Goal: Information Seeking & Learning: Understand process/instructions

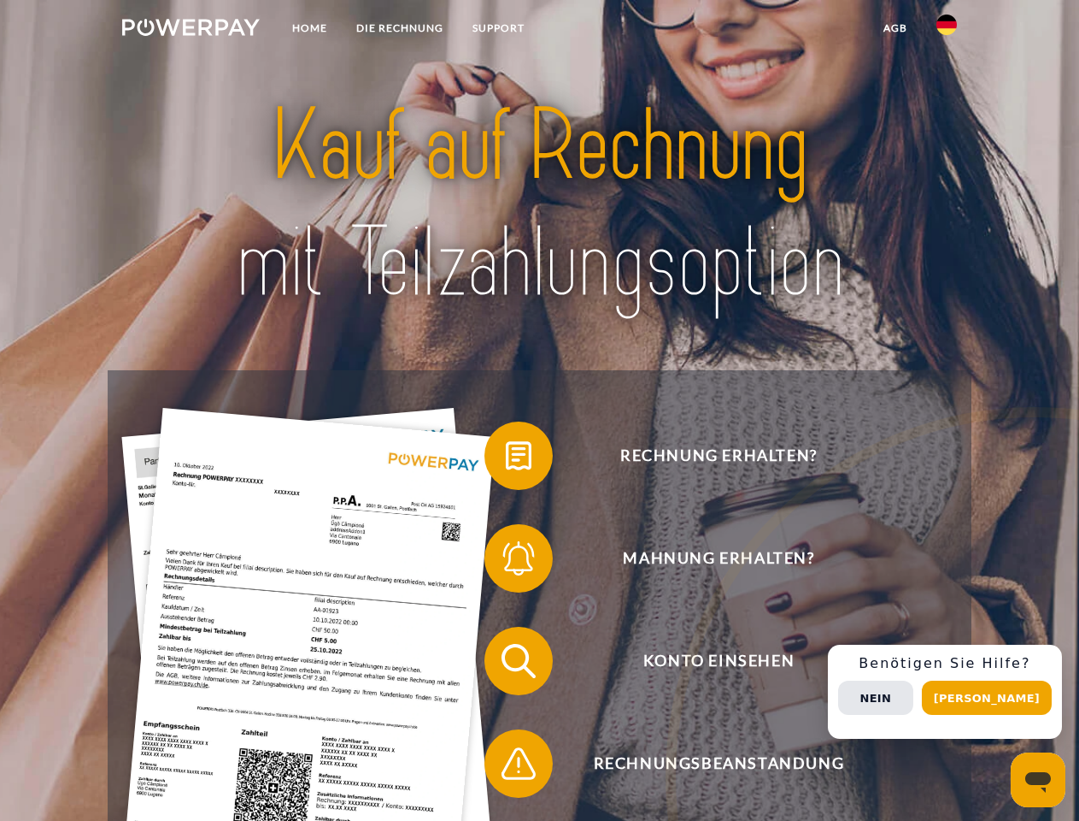
click at [191, 30] on img at bounding box center [191, 27] width 138 height 17
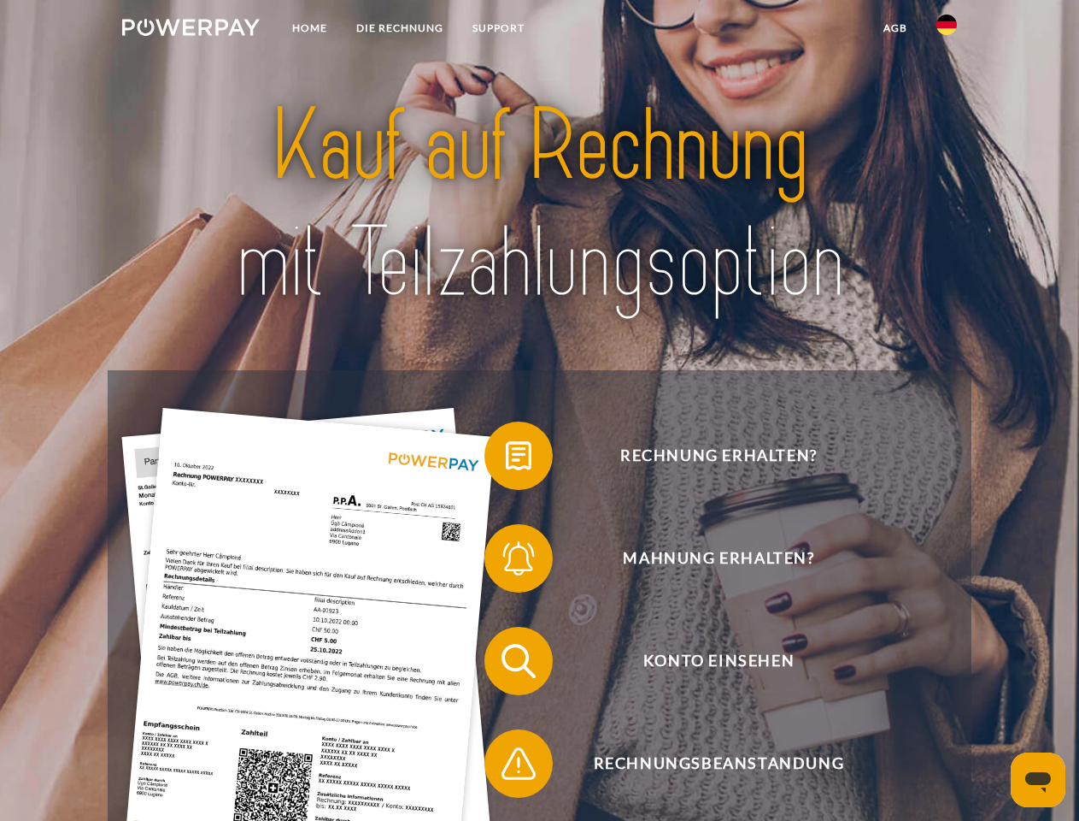
click at [947, 30] on img at bounding box center [947, 25] width 21 height 21
click at [895, 28] on link "agb" at bounding box center [895, 28] width 53 height 31
click at [506, 459] on span at bounding box center [492, 455] width 85 height 85
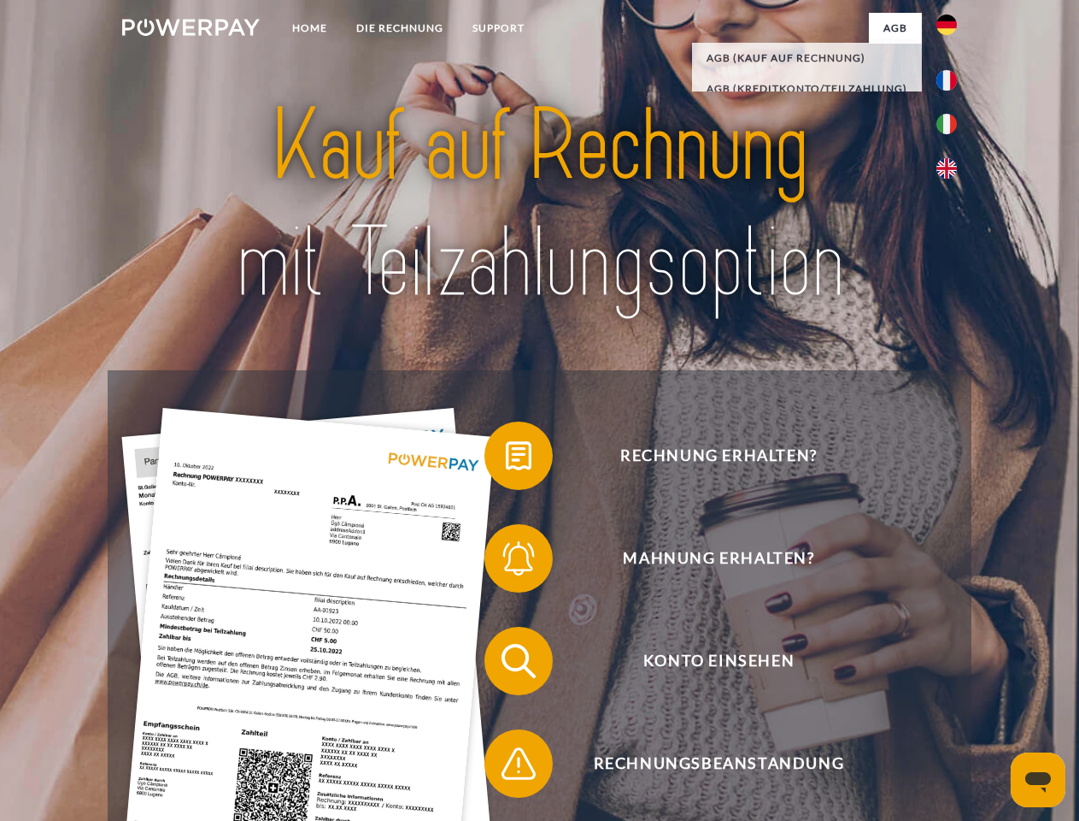
click at [506, 562] on span at bounding box center [492, 557] width 85 height 85
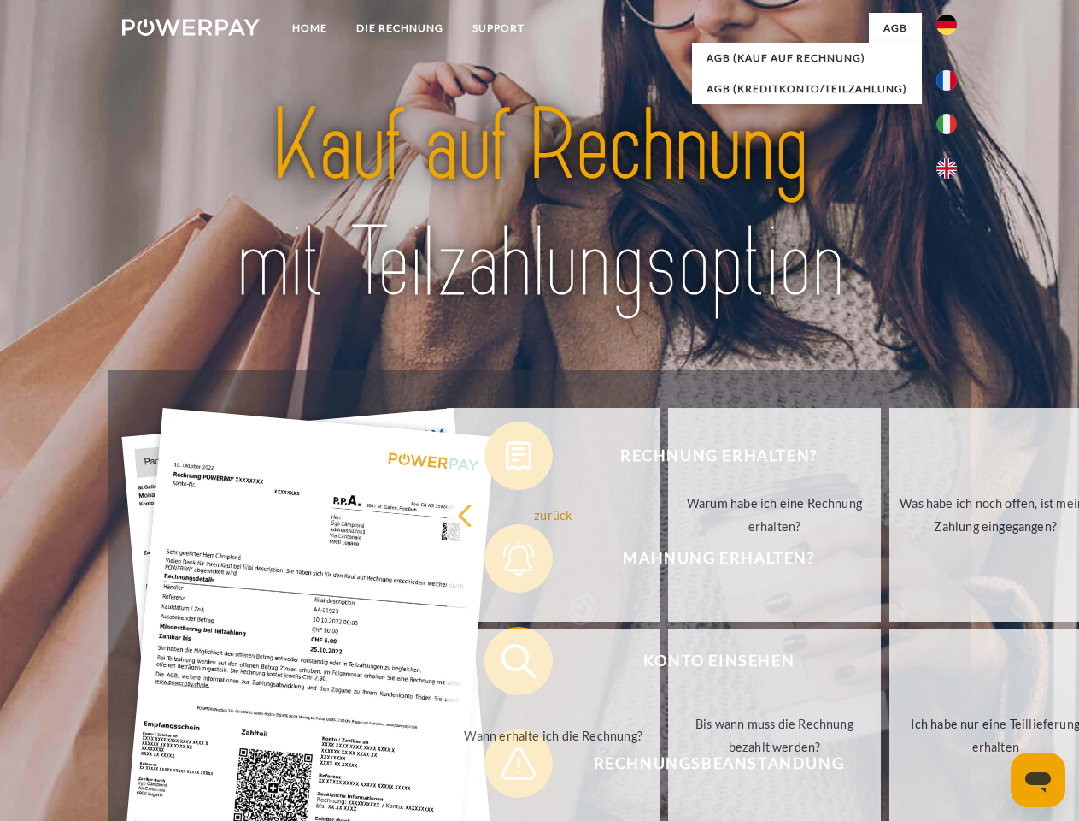
click at [668, 664] on link "Bis wann muss die Rechnung bezahlt werden?" at bounding box center [774, 735] width 213 height 214
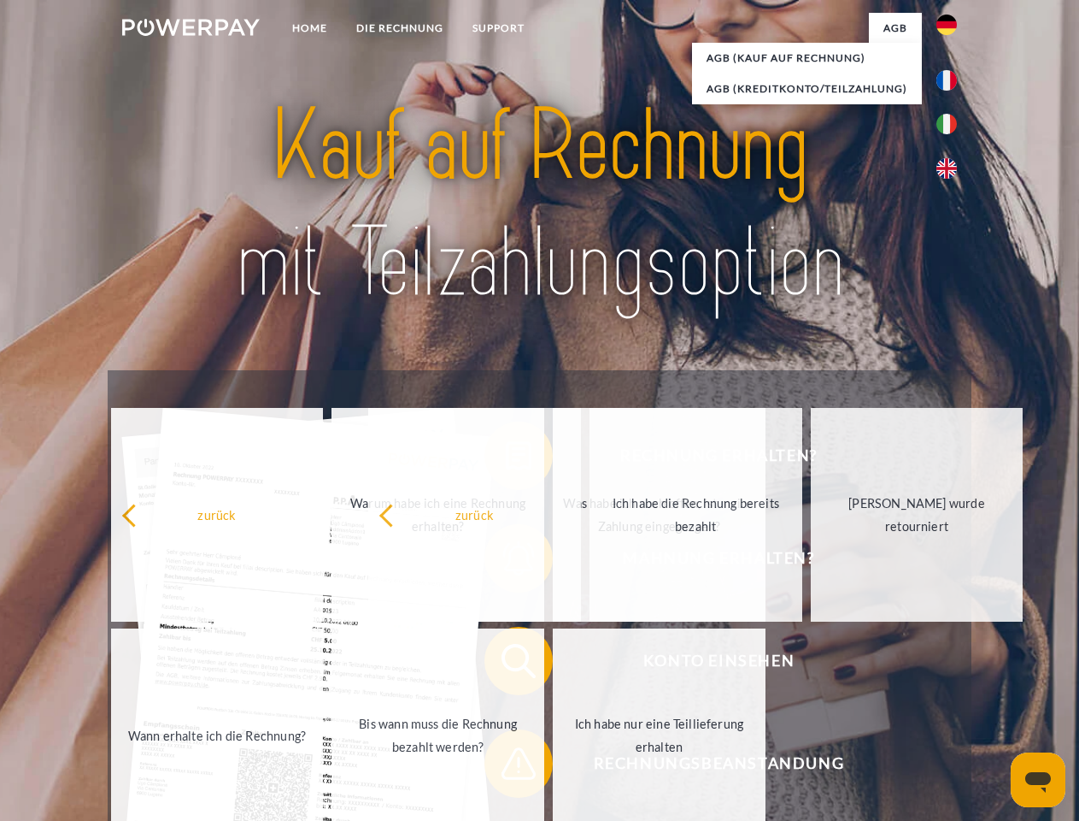
click at [506, 767] on span at bounding box center [492, 763] width 85 height 85
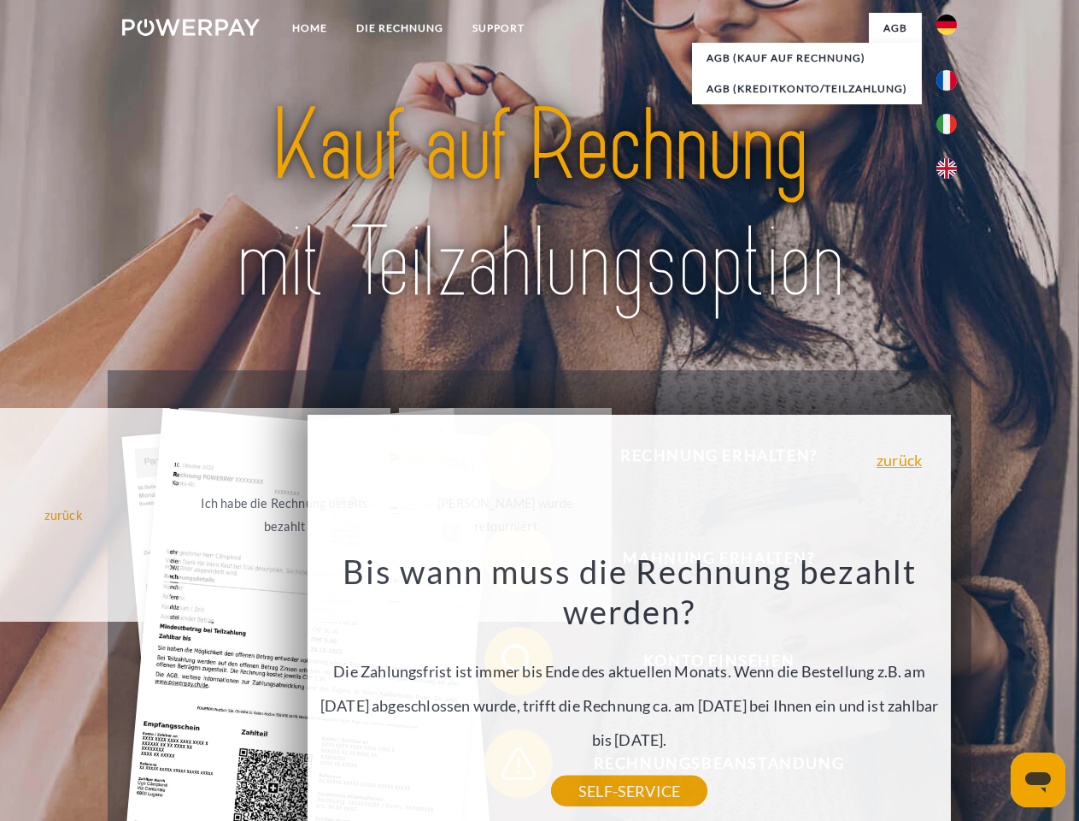
click at [951, 691] on div "Rechnung erhalten? Mahnung erhalten? Konto einsehen" at bounding box center [539, 712] width 863 height 684
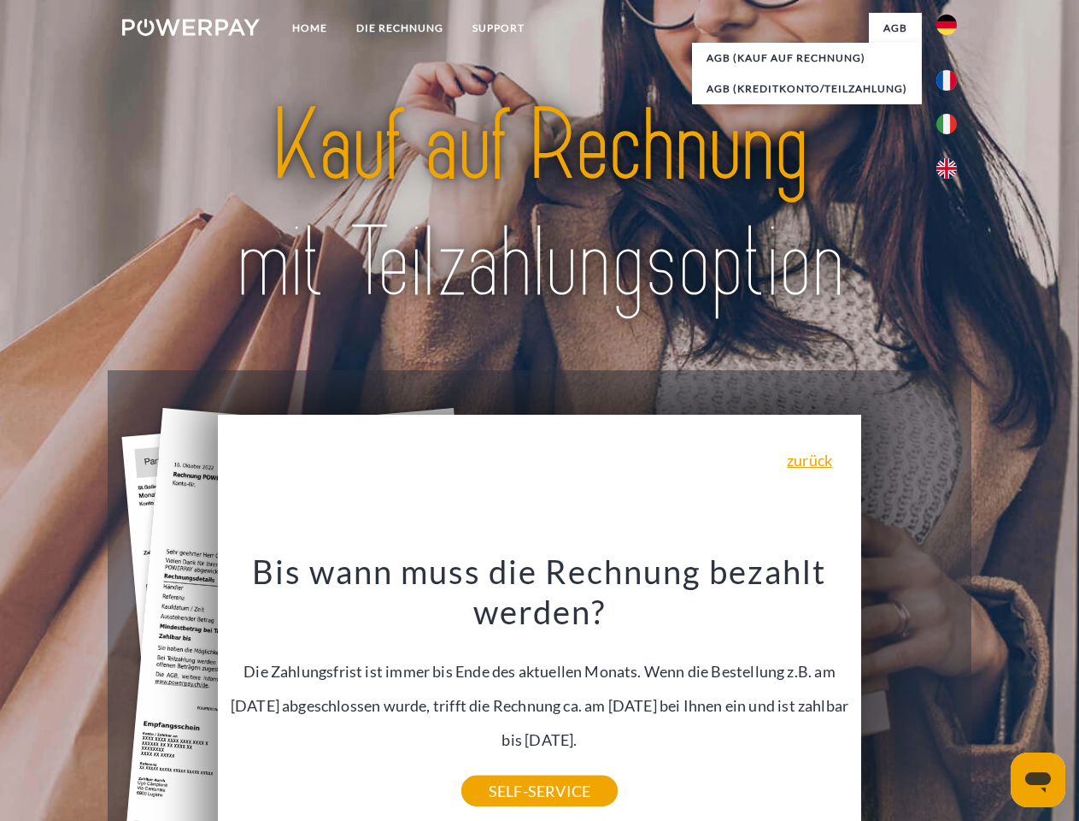
click at [909, 695] on span "Konto einsehen" at bounding box center [718, 660] width 419 height 68
click at [993, 697] on header "Home DIE RECHNUNG SUPPORT" at bounding box center [539, 590] width 1079 height 1180
